Goal: Task Accomplishment & Management: Manage account settings

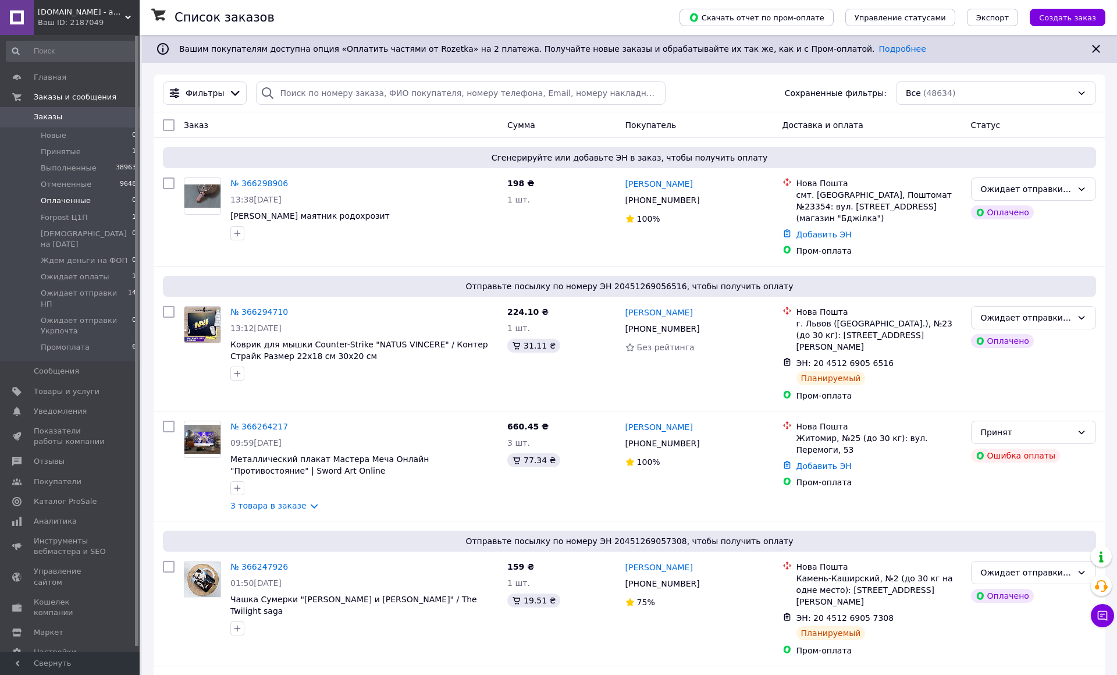
click at [107, 205] on li "Оплаченные 0" at bounding box center [71, 200] width 143 height 16
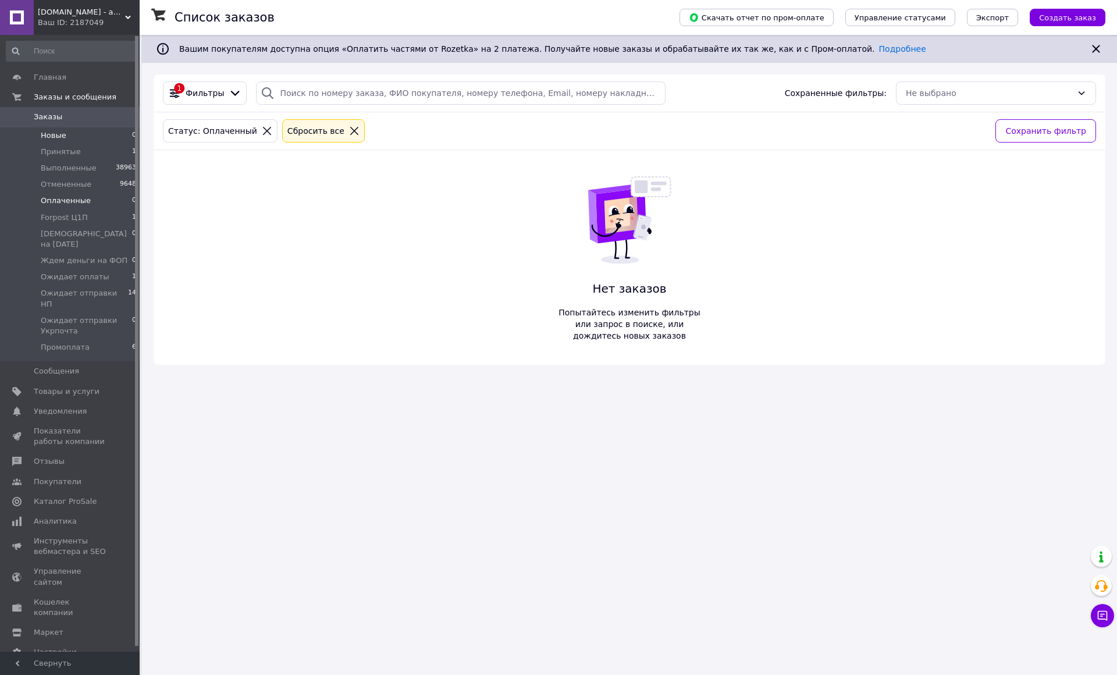
click at [97, 132] on li "Новые 0" at bounding box center [71, 135] width 143 height 16
click at [95, 153] on li "Принятые 1" at bounding box center [71, 152] width 143 height 16
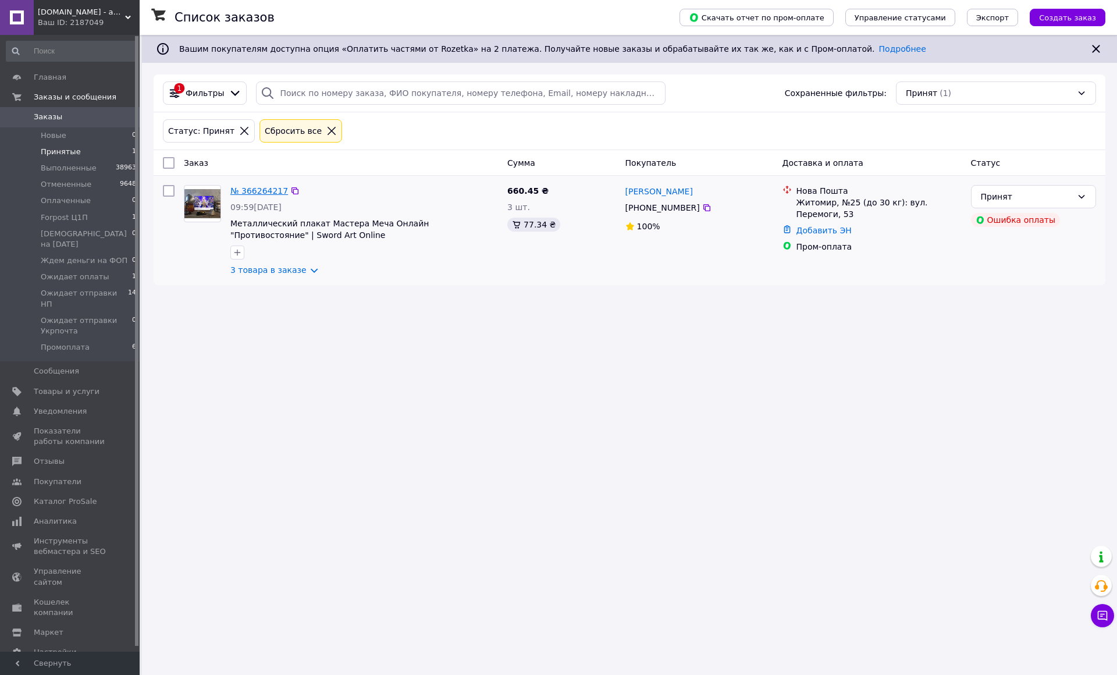
click at [266, 194] on link "№ 366264217" at bounding box center [259, 190] width 58 height 9
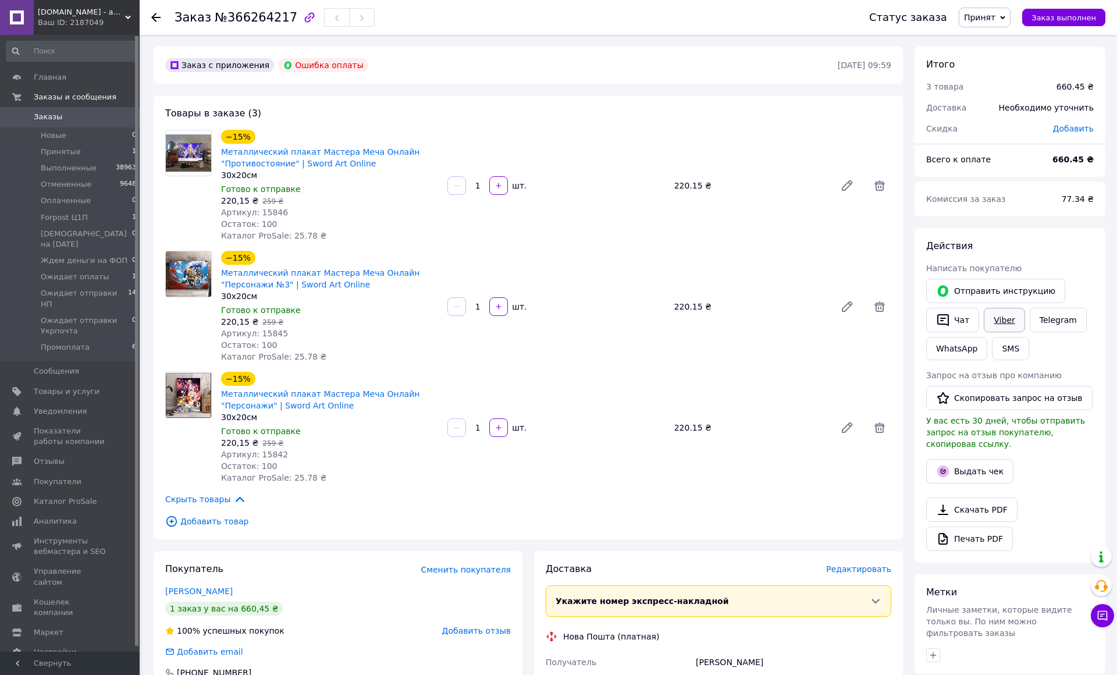
click at [1024, 321] on link "Viber" at bounding box center [1003, 320] width 41 height 24
click at [987, 344] on link "WhatsApp" at bounding box center [956, 348] width 61 height 23
